Goal: Task Accomplishment & Management: Manage account settings

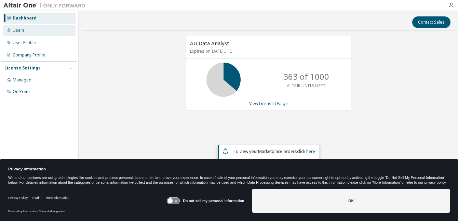
click at [19, 29] on div "Users" at bounding box center [19, 30] width 12 height 5
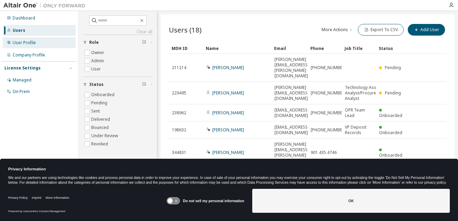
click at [29, 43] on div "User Profile" at bounding box center [24, 42] width 23 height 5
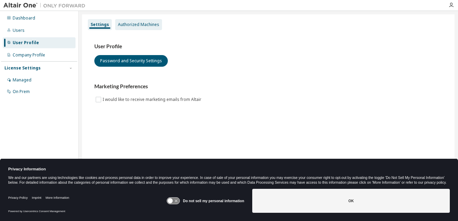
click at [144, 23] on div "Authorized Machines" at bounding box center [138, 24] width 41 height 5
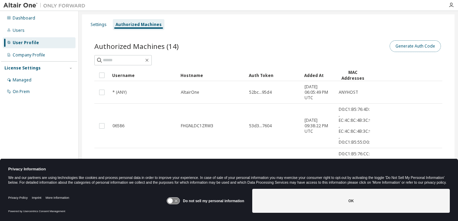
click at [408, 47] on button "Generate Auth Code" at bounding box center [415, 46] width 51 height 12
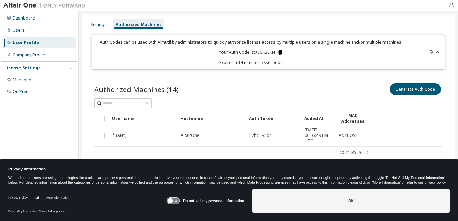
click at [278, 51] on icon at bounding box center [280, 52] width 4 height 5
click at [454, 3] on div at bounding box center [451, 4] width 14 height 5
click at [451, 3] on icon "button" at bounding box center [451, 4] width 5 height 5
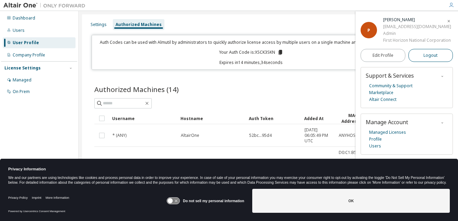
click at [437, 53] on span "Logout" at bounding box center [431, 55] width 14 height 7
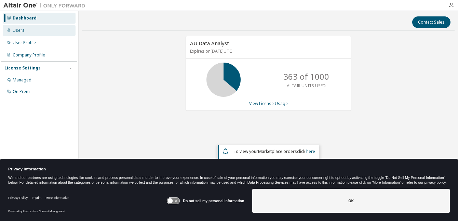
click at [23, 33] on div "Users" at bounding box center [39, 30] width 73 height 11
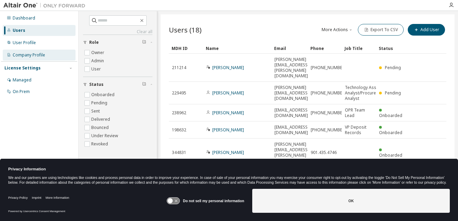
click at [24, 57] on div "Company Profile" at bounding box center [29, 54] width 32 height 5
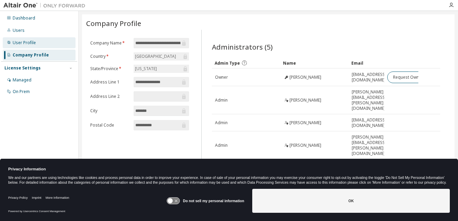
click at [25, 41] on div "User Profile" at bounding box center [24, 42] width 23 height 5
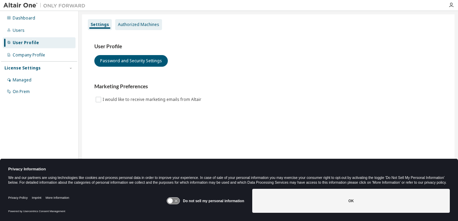
click at [152, 27] on div "Authorized Machines" at bounding box center [138, 24] width 41 height 5
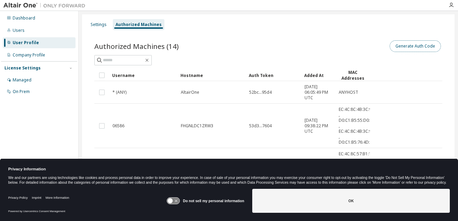
click at [400, 46] on button "Generate Auth Code" at bounding box center [415, 46] width 51 height 12
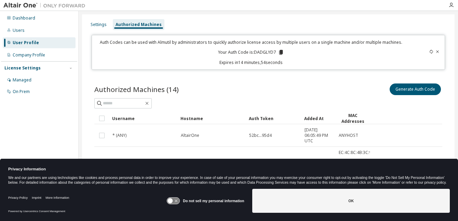
click at [279, 52] on icon at bounding box center [281, 52] width 4 height 5
click at [449, 4] on icon "button" at bounding box center [451, 4] width 5 height 5
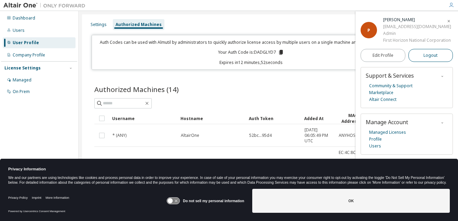
click at [439, 52] on button "Logout" at bounding box center [431, 55] width 45 height 13
